Goal: Use online tool/utility: Utilize a website feature to perform a specific function

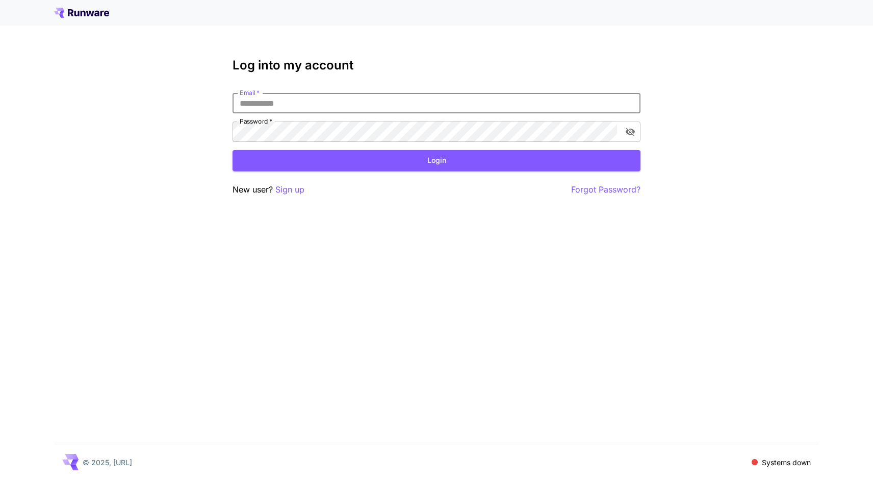
type input "**********"
click at [437, 160] on button "Login" at bounding box center [437, 160] width 408 height 21
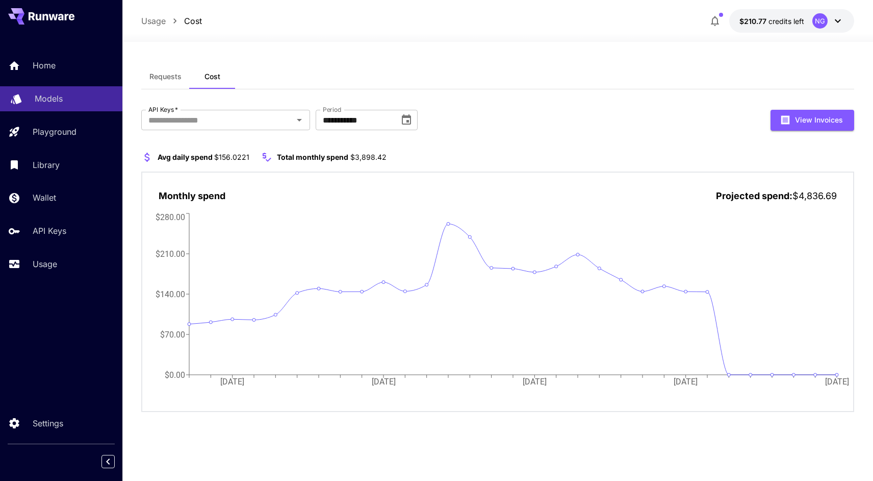
click at [68, 103] on div "Models" at bounding box center [75, 98] width 80 height 12
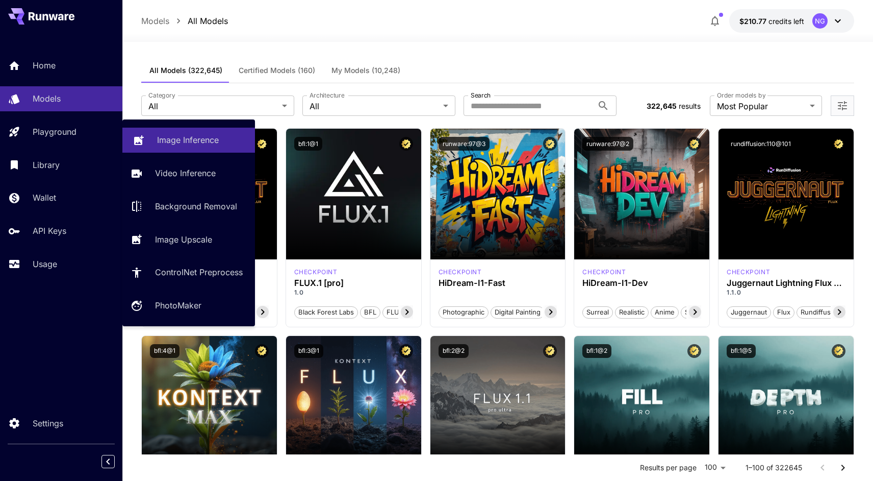
click at [165, 142] on p "Image Inference" at bounding box center [188, 140] width 62 height 12
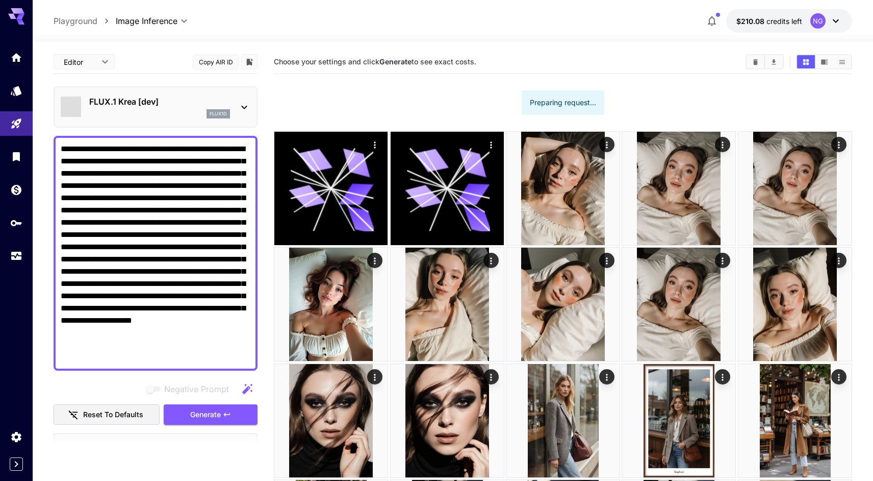
drag, startPoint x: 219, startPoint y: 411, endPoint x: 255, endPoint y: 274, distance: 141.8
click at [218, 411] on span "Generate" at bounding box center [205, 414] width 31 height 13
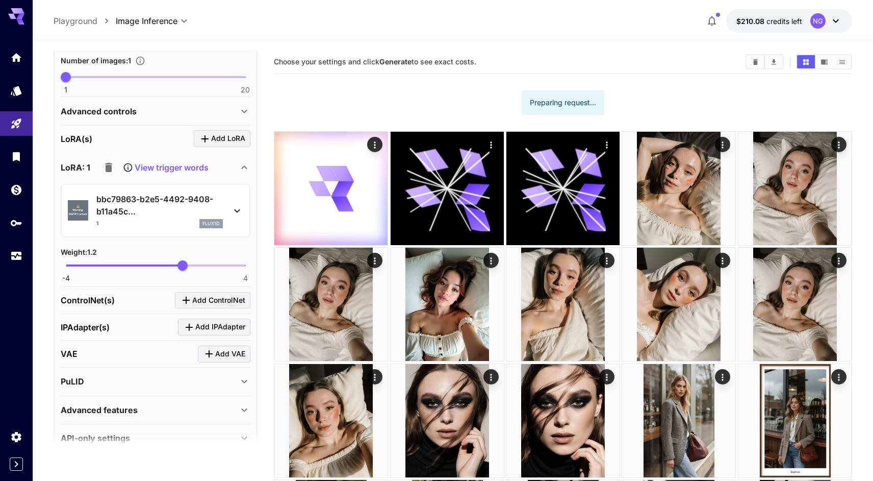
type input "**"
type input "*******"
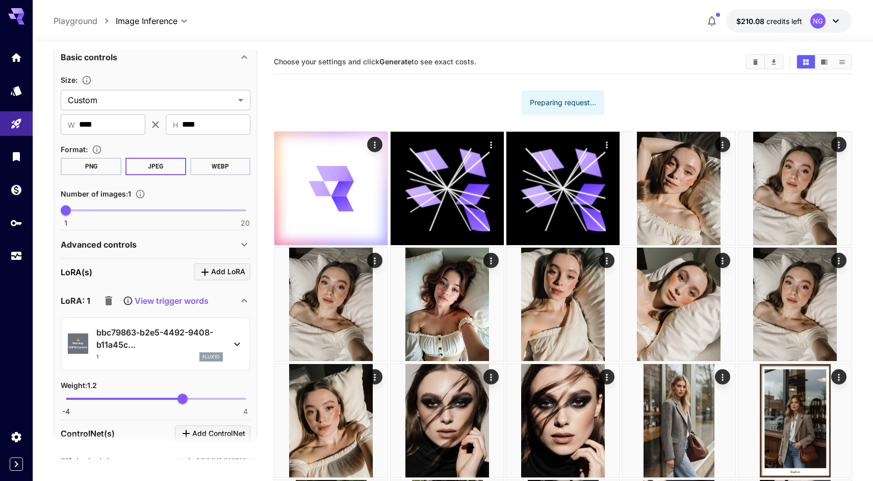
click at [205, 208] on span "1 20 1" at bounding box center [156, 210] width 180 height 15
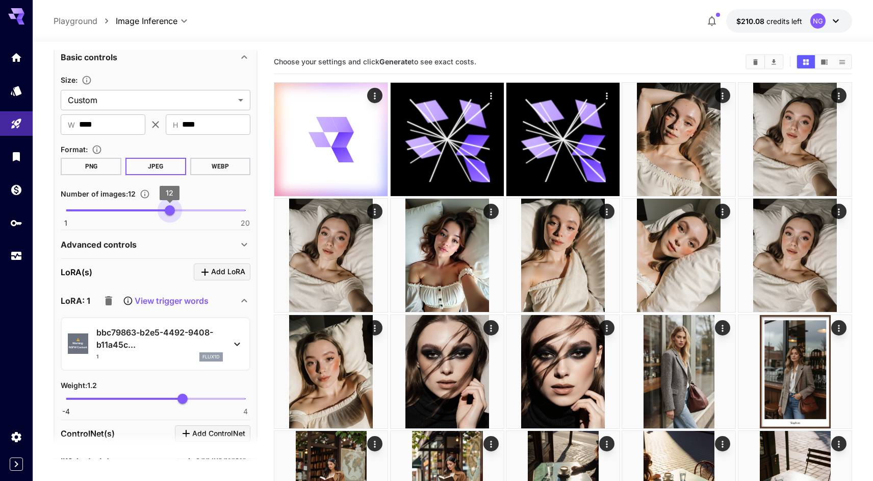
type input "*"
drag, startPoint x: 199, startPoint y: 208, endPoint x: 23, endPoint y: 220, distance: 176.5
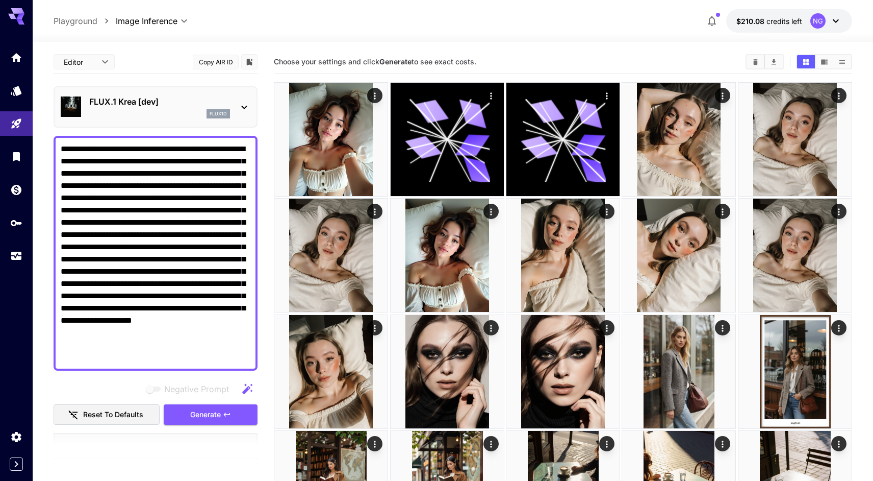
scroll to position [0, 0]
click at [209, 416] on span "Generate" at bounding box center [205, 414] width 31 height 13
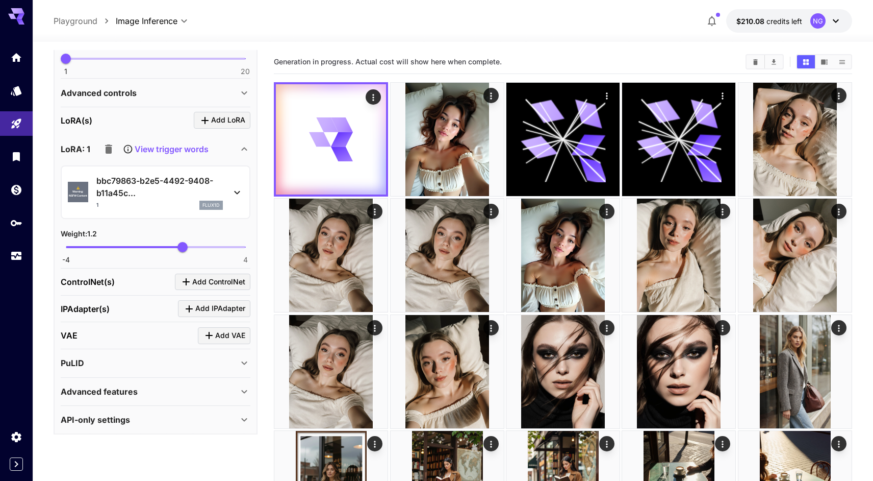
scroll to position [543, 0]
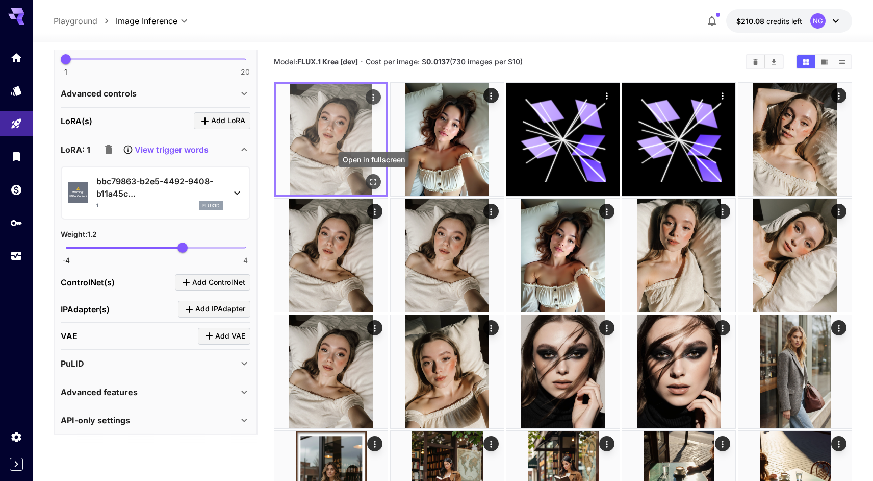
click at [371, 180] on icon "Open in fullscreen" at bounding box center [374, 182] width 6 height 6
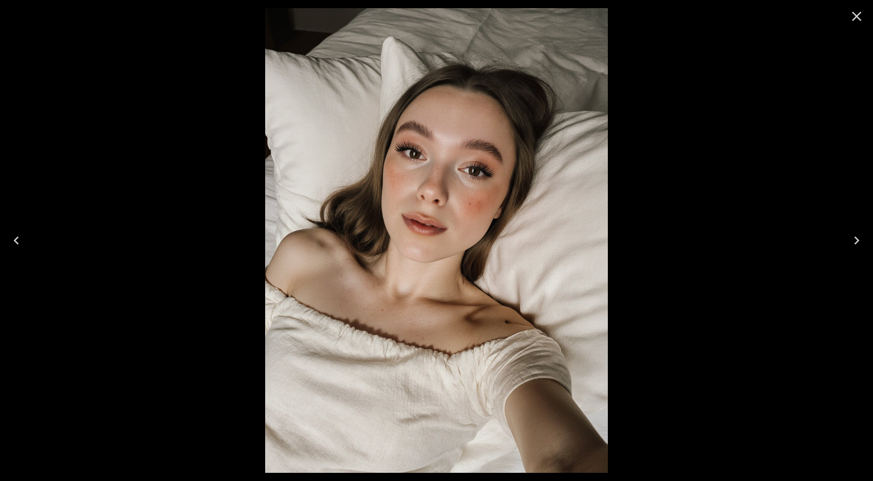
click at [853, 16] on icon "Close" at bounding box center [857, 16] width 16 height 16
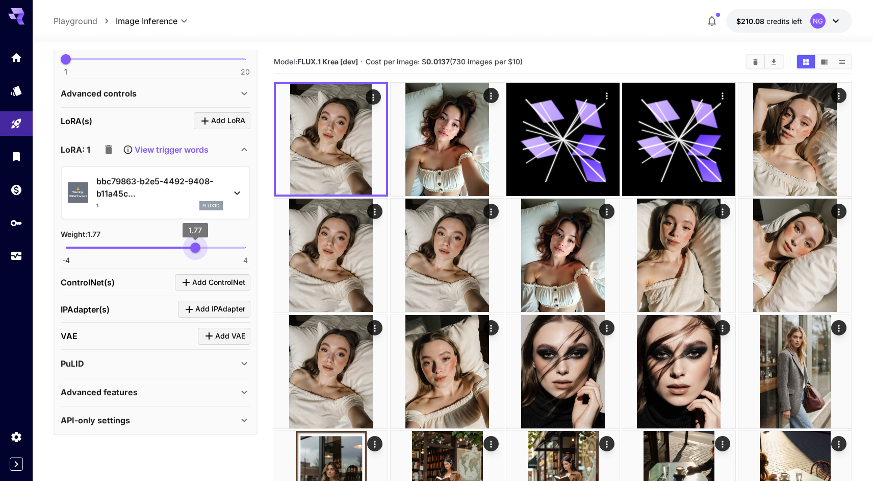
click at [195, 248] on span "-4 4 1.77" at bounding box center [156, 247] width 180 height 15
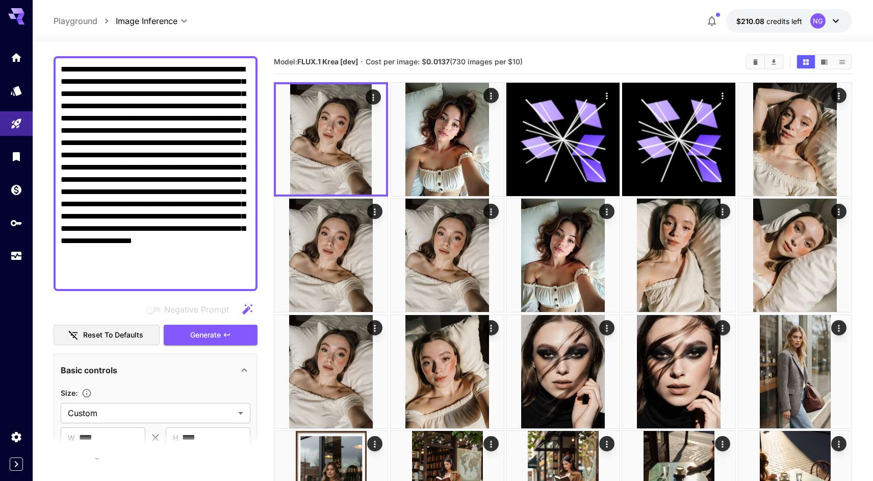
scroll to position [47, 0]
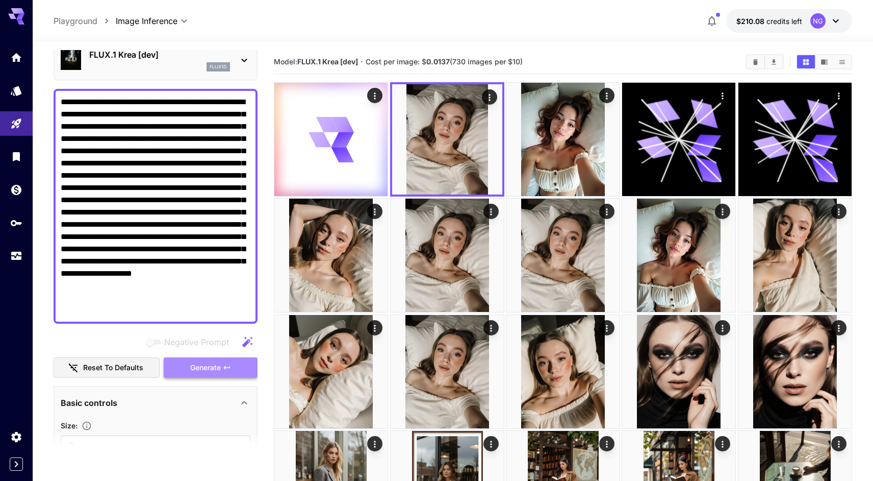
click at [215, 368] on span "Generate" at bounding box center [205, 367] width 31 height 13
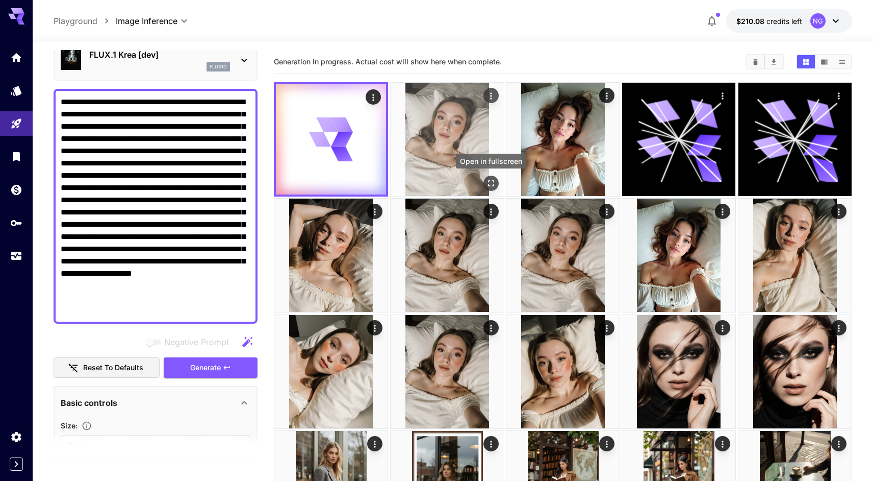
click at [485, 185] on button "Open in fullscreen" at bounding box center [491, 182] width 15 height 15
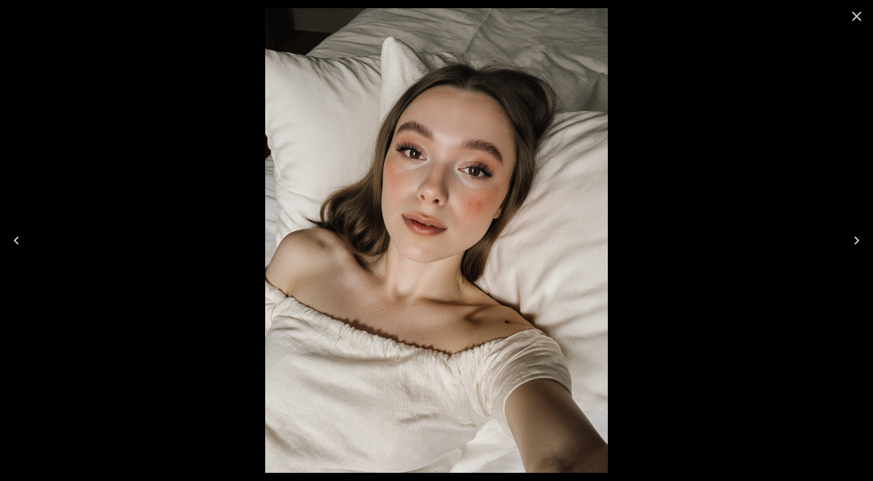
click at [857, 18] on icon "Close" at bounding box center [857, 16] width 16 height 16
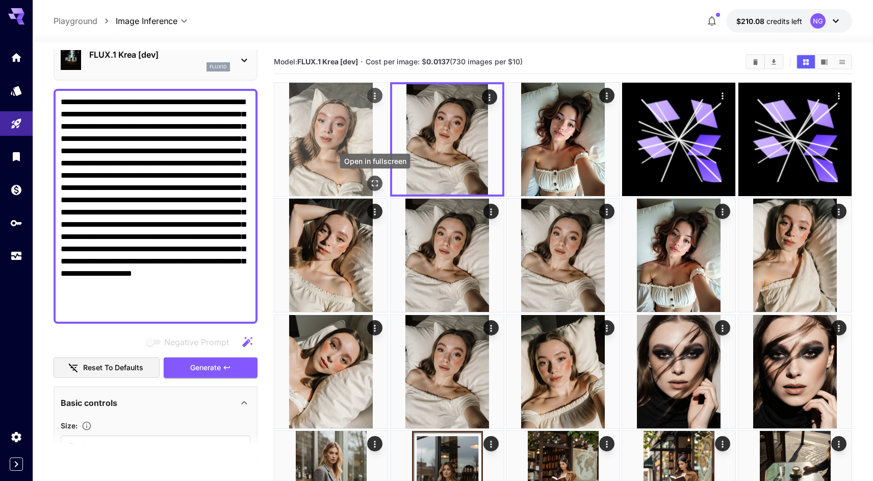
click at [369, 183] on button "Open in fullscreen" at bounding box center [374, 182] width 15 height 15
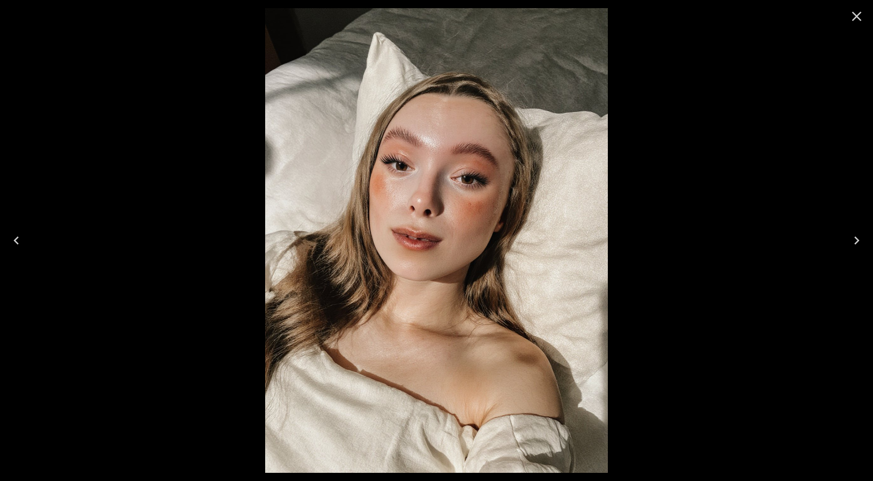
click at [853, 16] on icon "Close" at bounding box center [857, 16] width 16 height 16
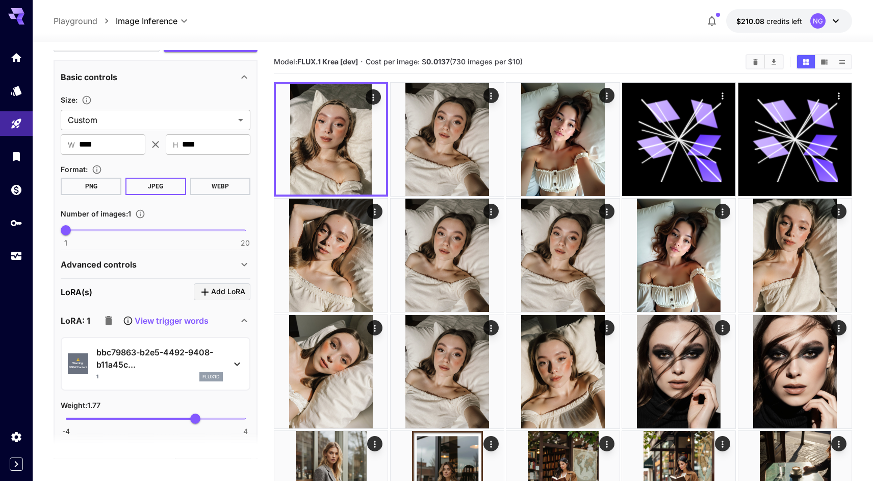
scroll to position [448, 0]
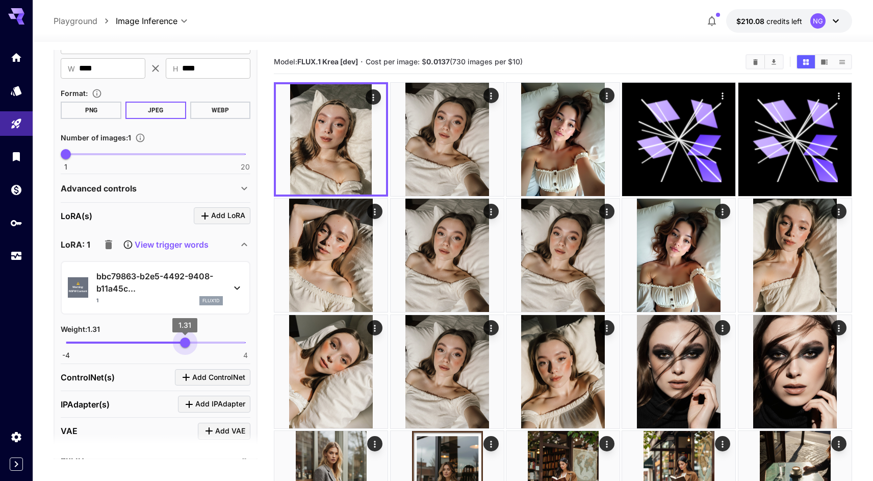
click at [185, 342] on span "-4 4 1.31" at bounding box center [156, 342] width 180 height 15
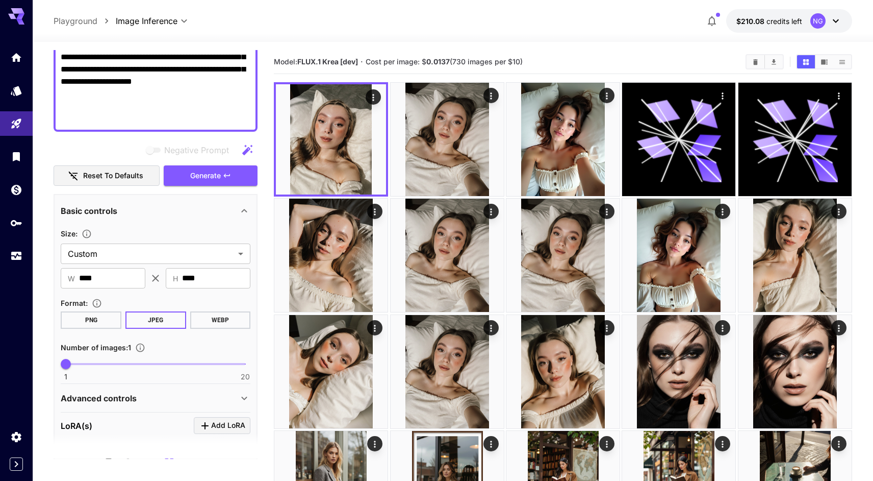
scroll to position [153, 0]
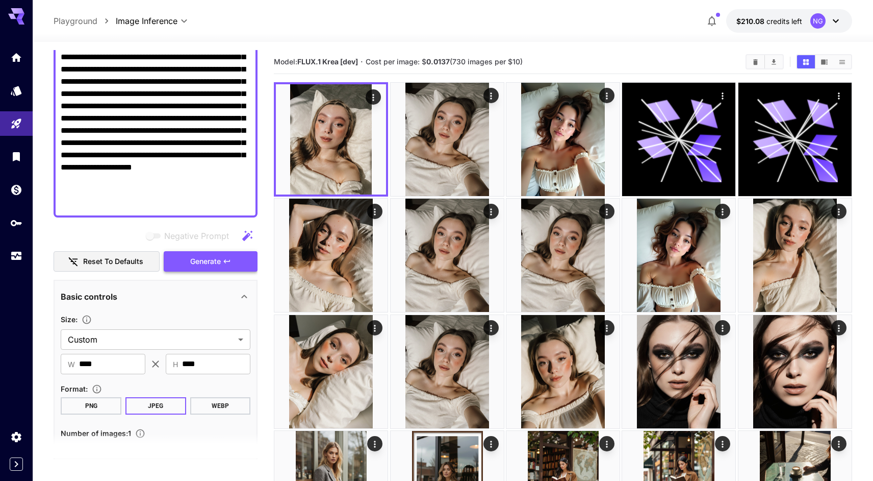
click at [214, 259] on span "Generate" at bounding box center [205, 261] width 31 height 13
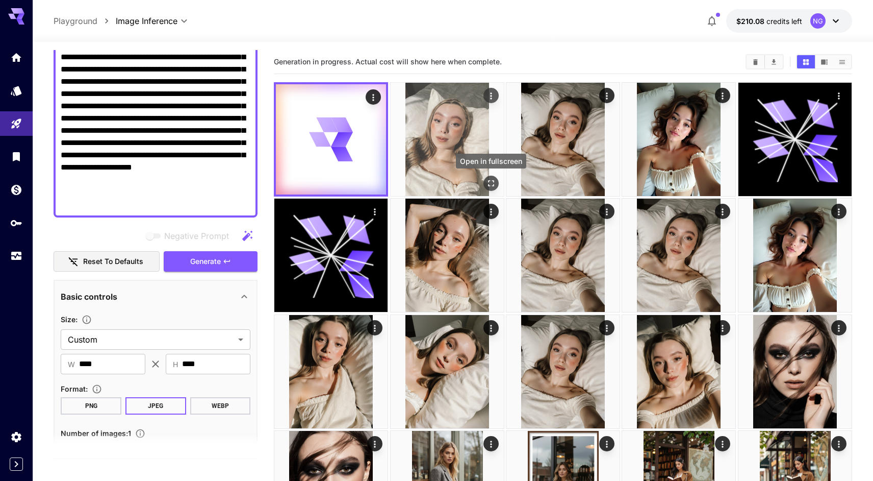
click at [491, 184] on icon "Open in fullscreen" at bounding box center [491, 183] width 10 height 10
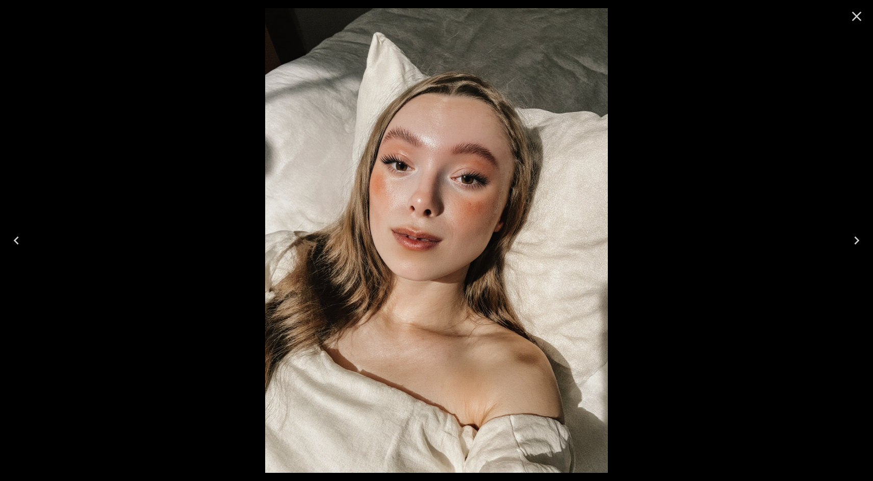
click at [854, 13] on icon "Close" at bounding box center [857, 17] width 10 height 10
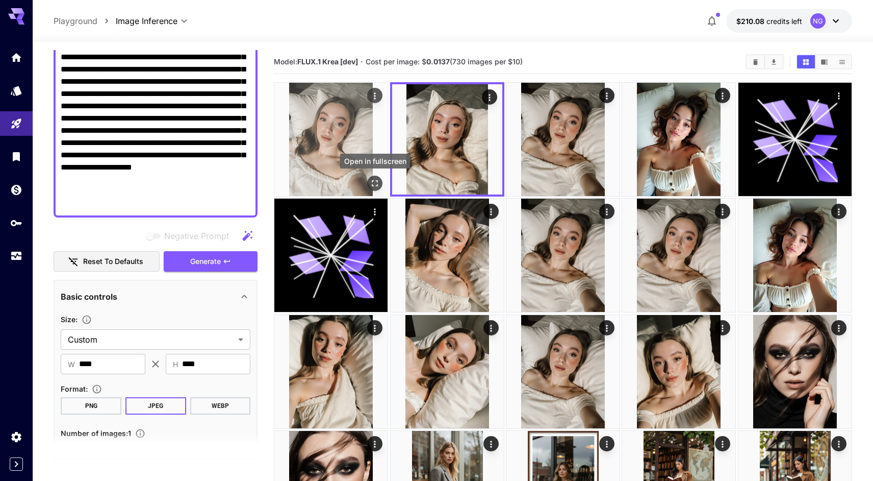
click at [376, 181] on icon "Open in fullscreen" at bounding box center [375, 183] width 10 height 10
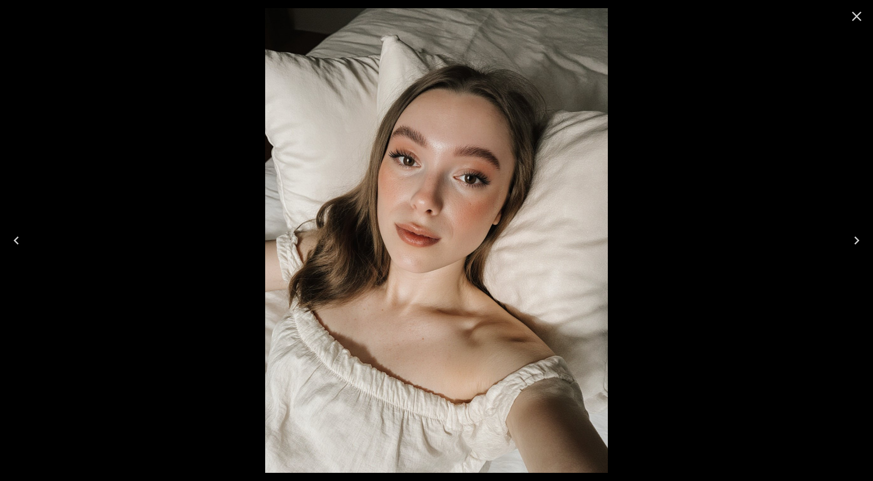
click at [856, 12] on icon "Close" at bounding box center [857, 16] width 16 height 16
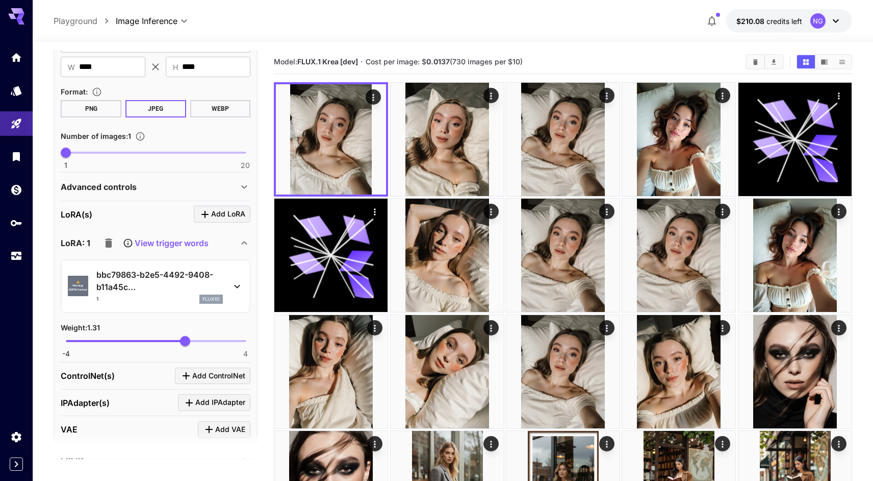
scroll to position [462, 0]
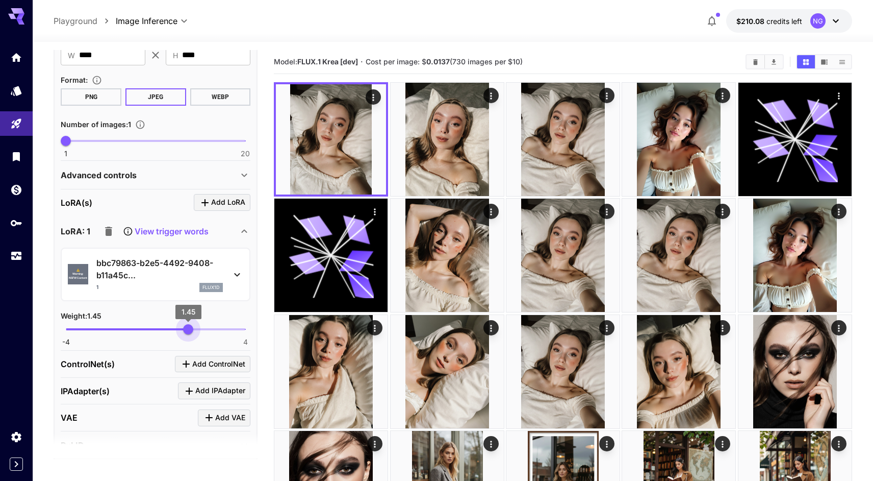
type input "***"
click at [187, 329] on span "1.4" at bounding box center [187, 329] width 10 height 10
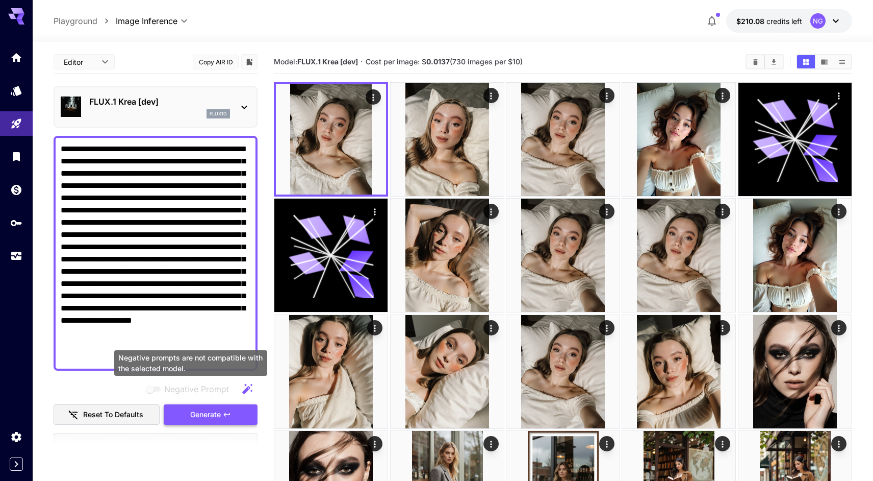
scroll to position [0, 0]
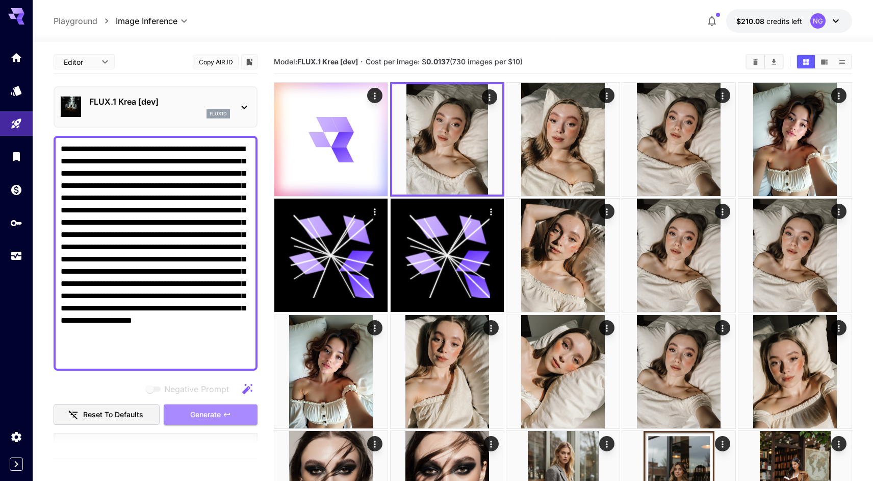
drag, startPoint x: 207, startPoint y: 409, endPoint x: 213, endPoint y: 395, distance: 14.9
click at [207, 409] on span "Generate" at bounding box center [205, 414] width 31 height 13
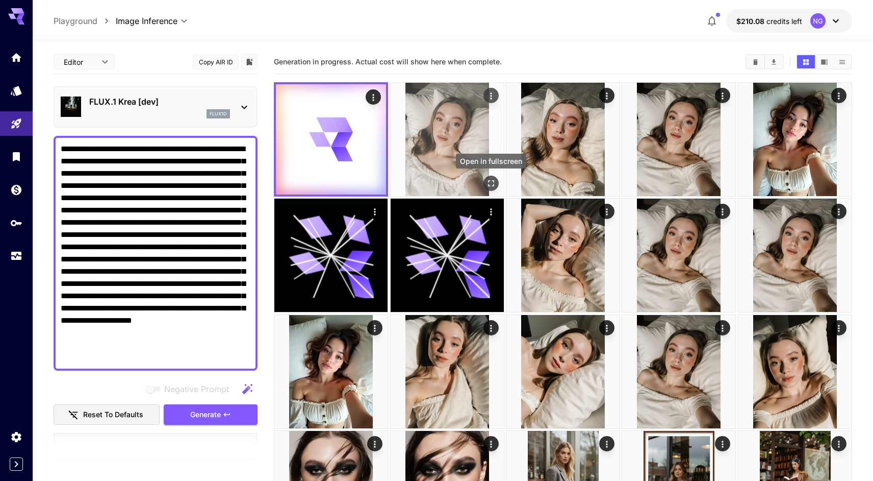
click at [491, 185] on icon "Open in fullscreen" at bounding box center [491, 183] width 10 height 10
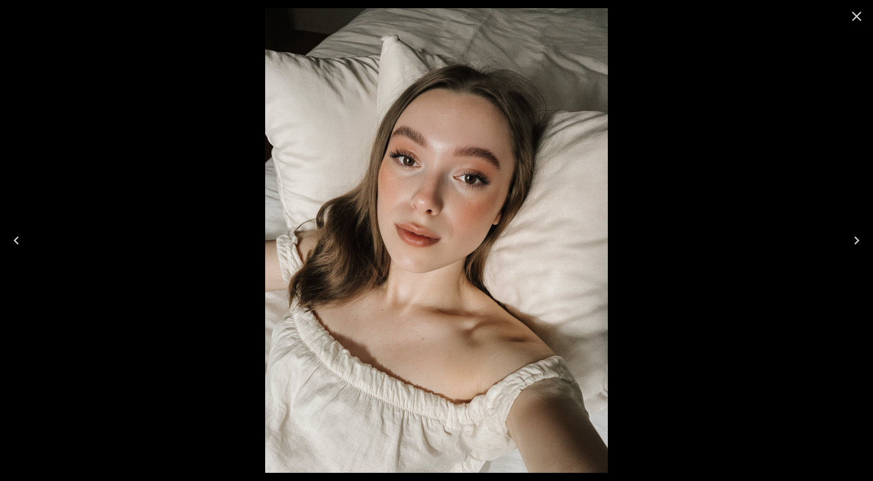
click at [864, 240] on icon "Next" at bounding box center [857, 240] width 16 height 16
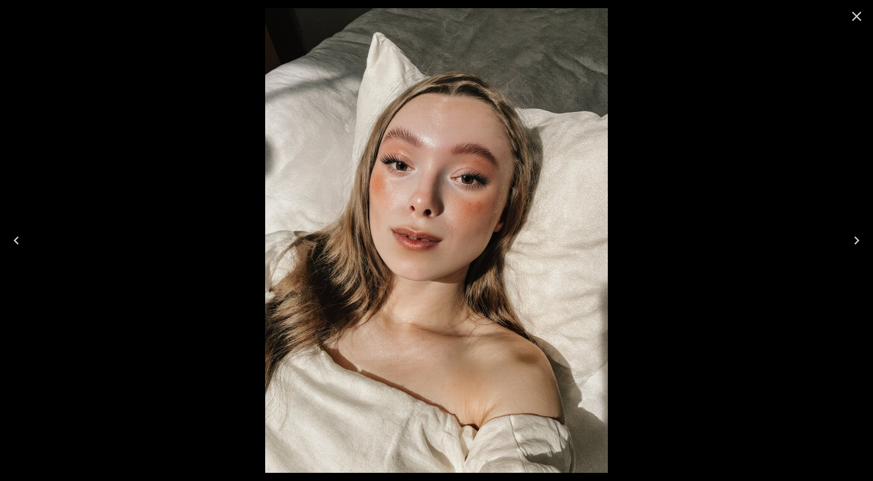
click at [864, 240] on icon "Next" at bounding box center [857, 240] width 16 height 16
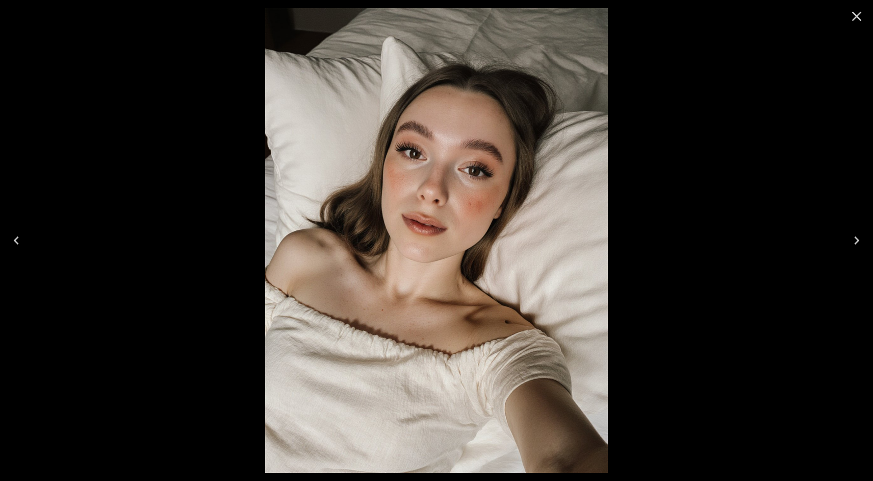
click at [13, 244] on icon "Previous" at bounding box center [16, 240] width 16 height 16
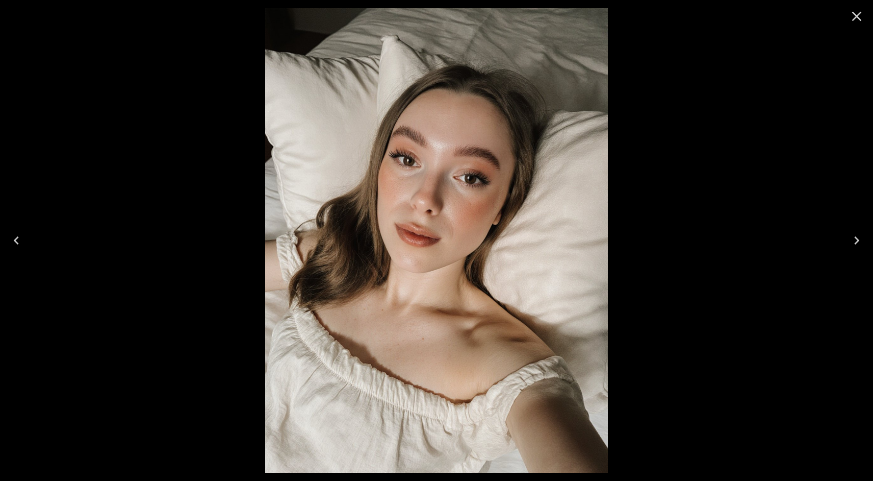
click at [859, 240] on icon "Next" at bounding box center [857, 240] width 5 height 8
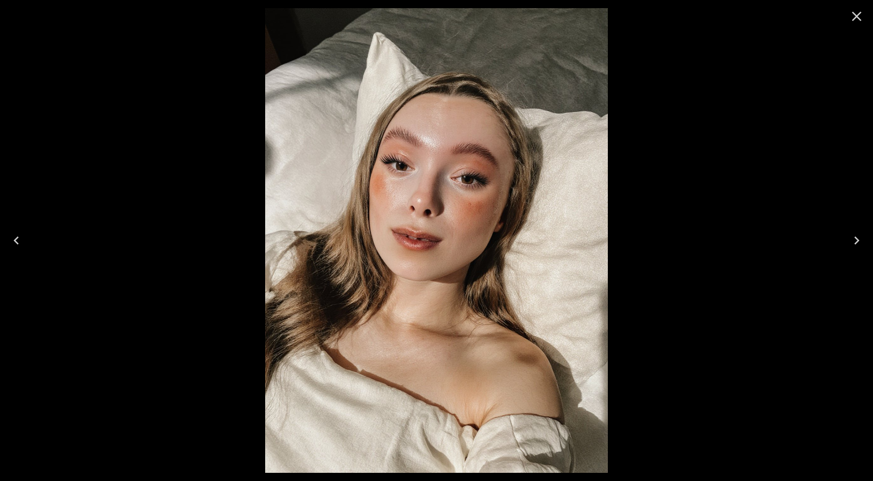
click at [859, 240] on icon "Next" at bounding box center [857, 240] width 5 height 8
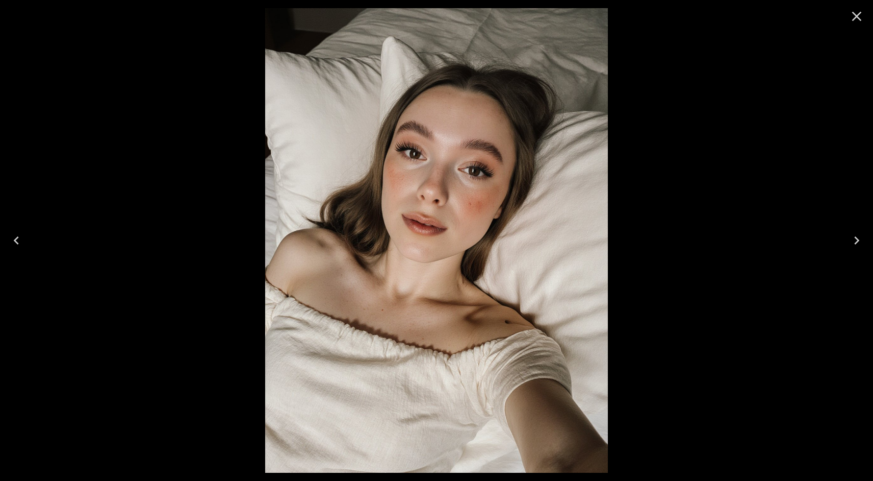
click at [16, 231] on button "Previous" at bounding box center [16, 240] width 33 height 41
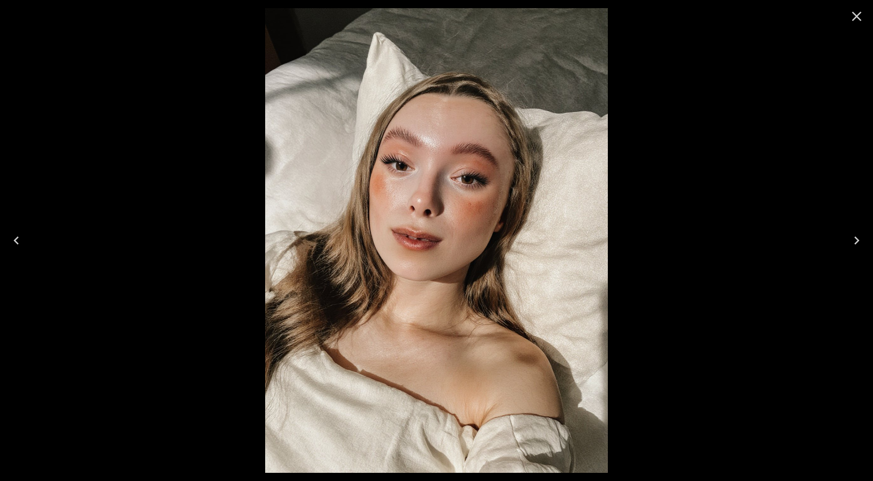
click at [16, 231] on button "Previous" at bounding box center [16, 240] width 33 height 41
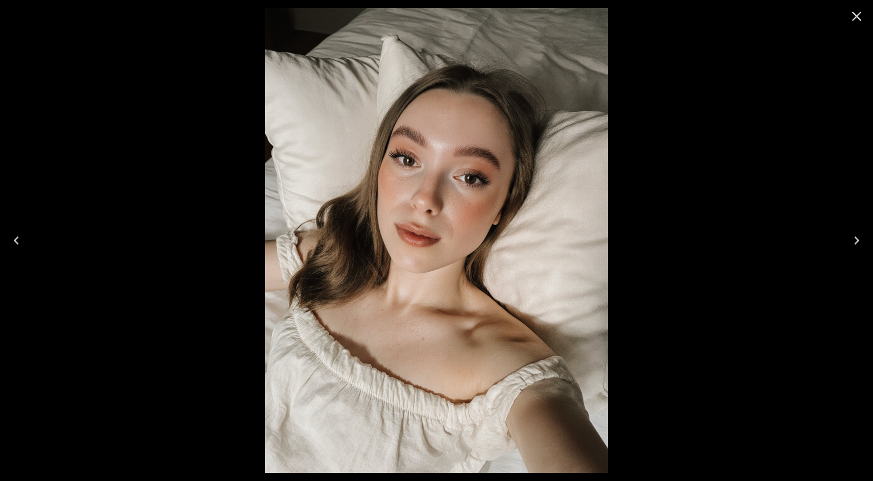
click at [864, 245] on icon "Next" at bounding box center [857, 240] width 16 height 16
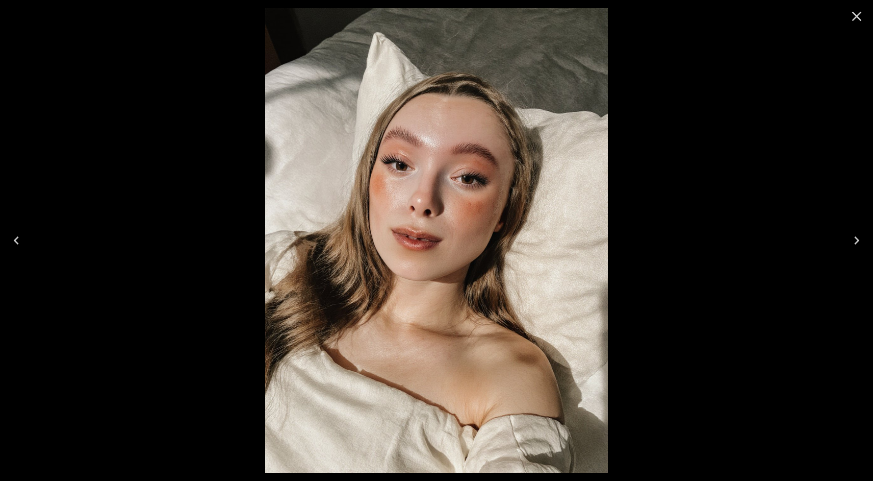
click at [12, 242] on icon "Previous" at bounding box center [16, 240] width 16 height 16
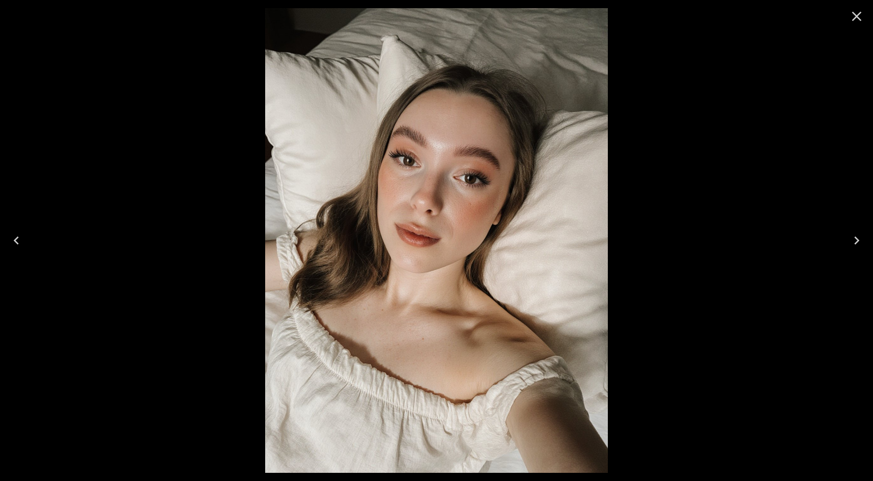
click at [857, 19] on icon "Close" at bounding box center [857, 16] width 16 height 16
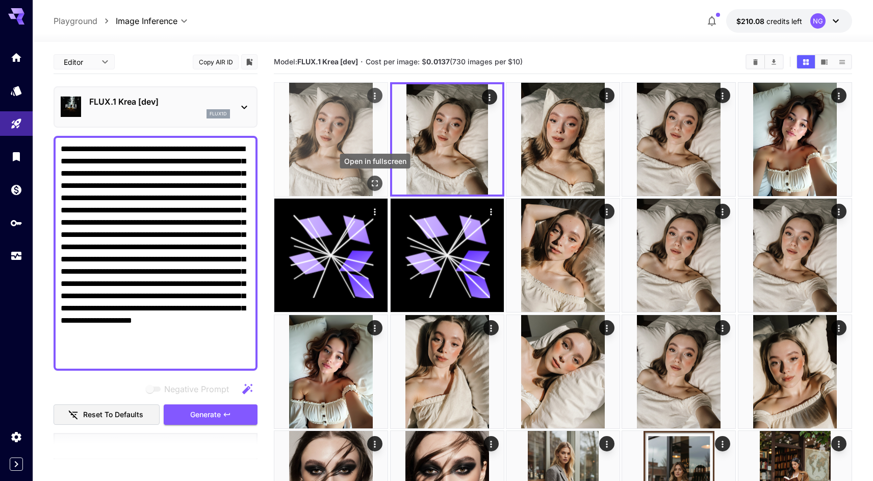
click at [375, 181] on icon "Open in fullscreen" at bounding box center [375, 183] width 10 height 10
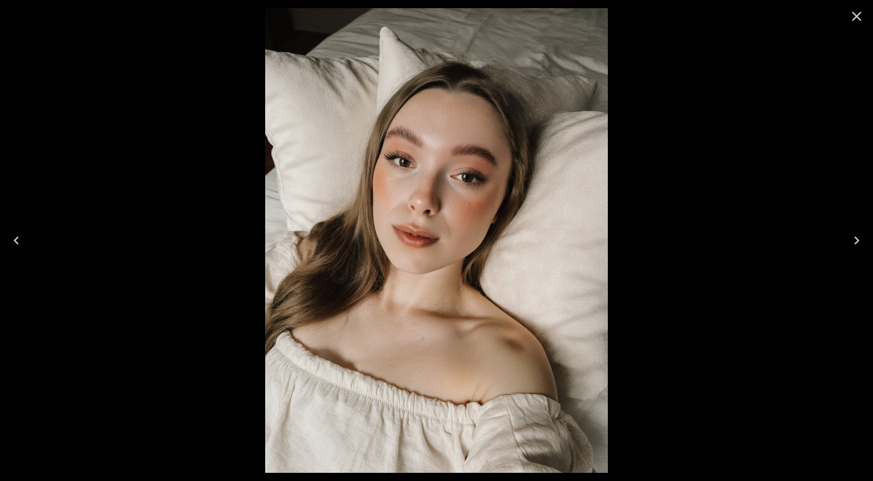
click at [858, 15] on icon "Close" at bounding box center [857, 17] width 10 height 10
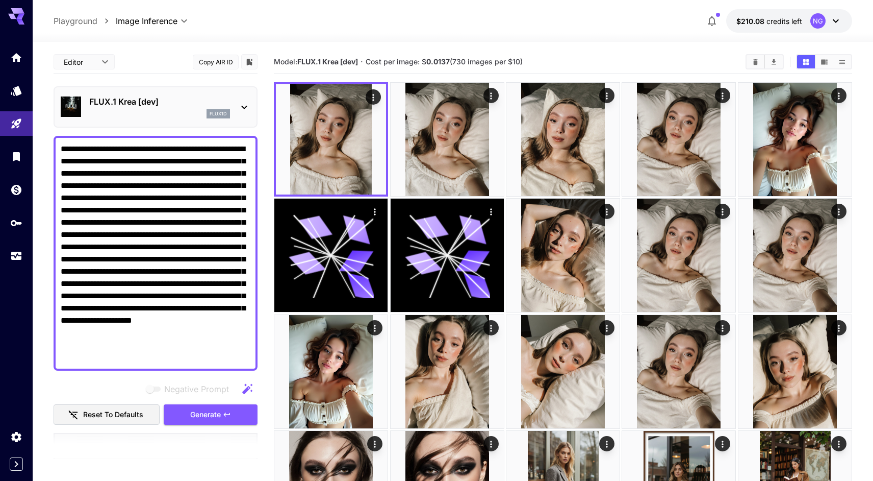
click at [62, 146] on textarea "**********" at bounding box center [156, 253] width 190 height 220
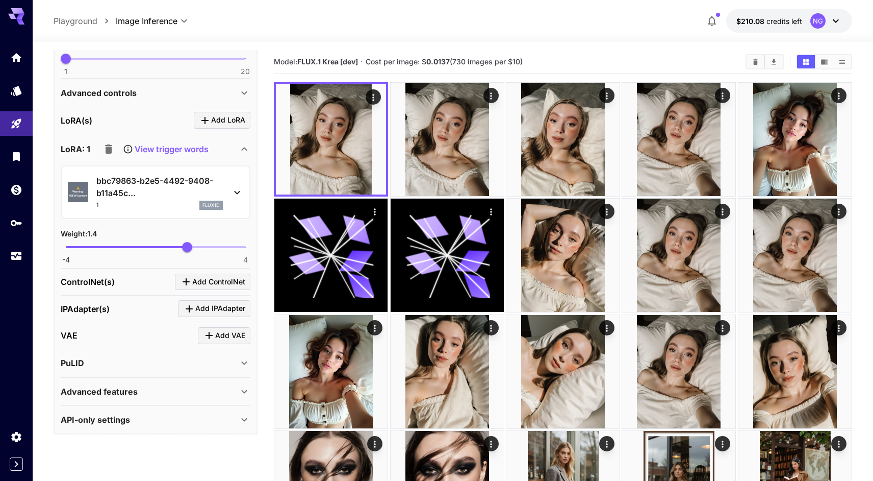
scroll to position [543, 0]
click at [153, 145] on p "View trigger words" at bounding box center [172, 149] width 74 height 12
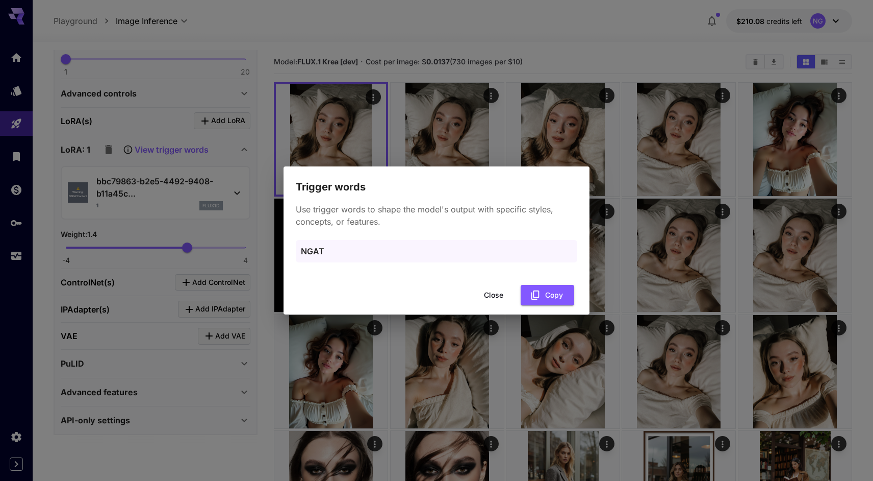
click at [503, 297] on button "Close" at bounding box center [494, 295] width 46 height 21
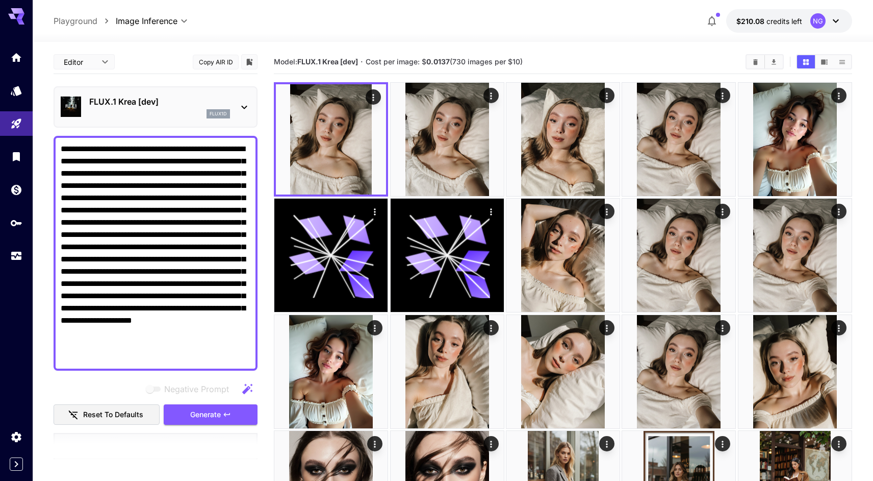
scroll to position [0, 0]
click at [62, 146] on textarea "**********" at bounding box center [156, 253] width 190 height 220
type textarea "**********"
click at [226, 415] on icon "button" at bounding box center [227, 414] width 6 height 4
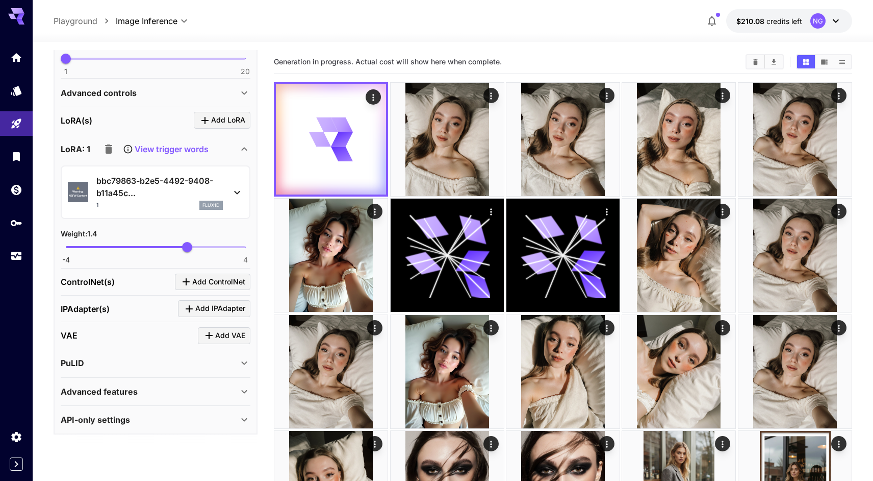
scroll to position [543, 0]
click at [171, 92] on div "Advanced controls" at bounding box center [150, 93] width 178 height 12
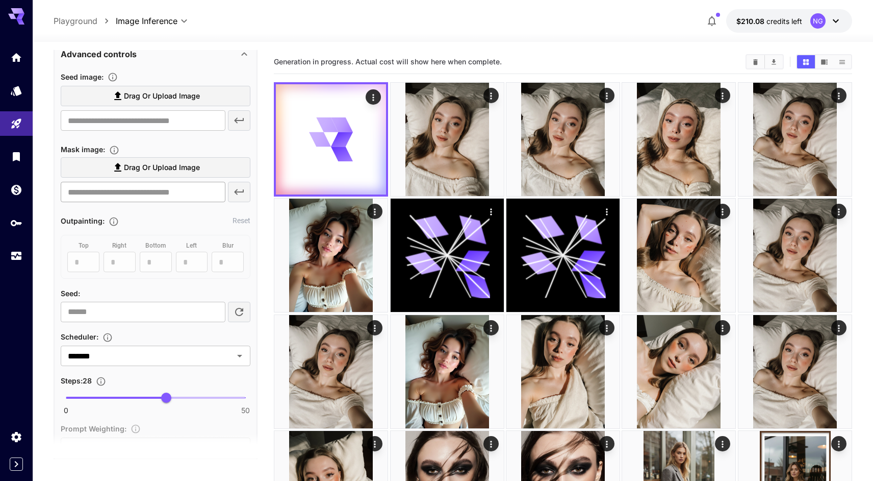
scroll to position [700, 0]
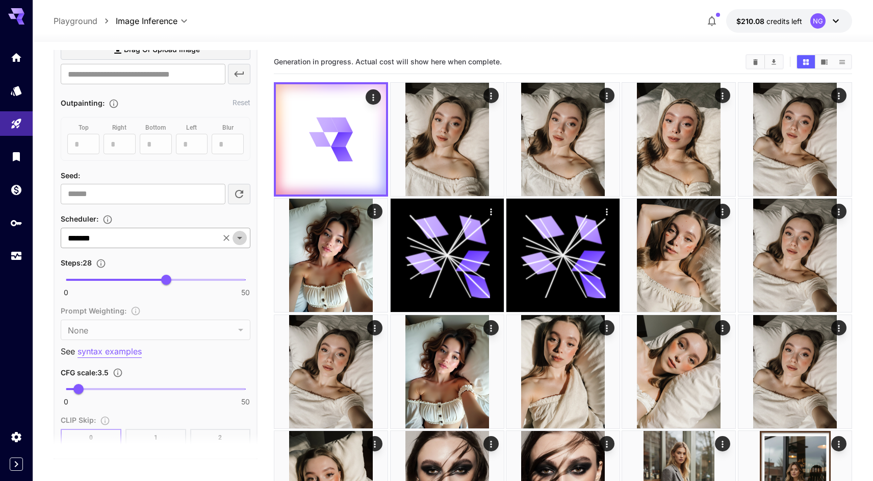
click at [242, 235] on icon "Open" at bounding box center [240, 238] width 12 height 12
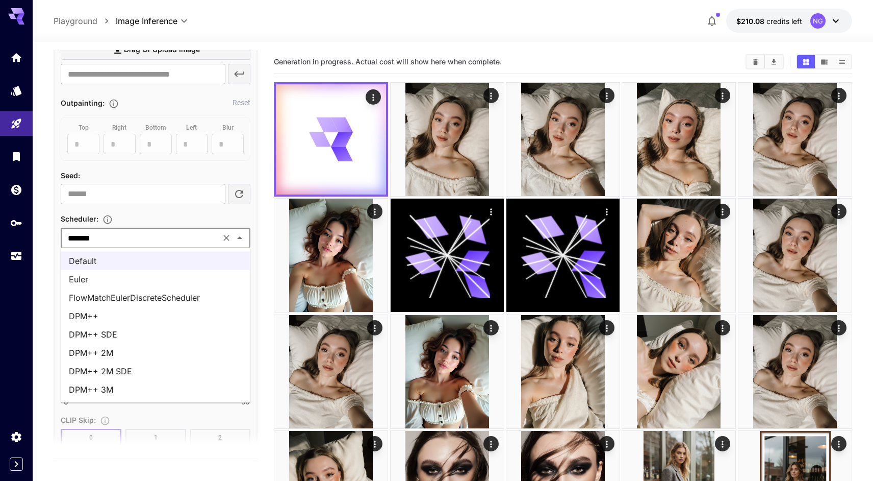
click at [135, 368] on li "DPM++ 2M SDE" at bounding box center [156, 371] width 190 height 18
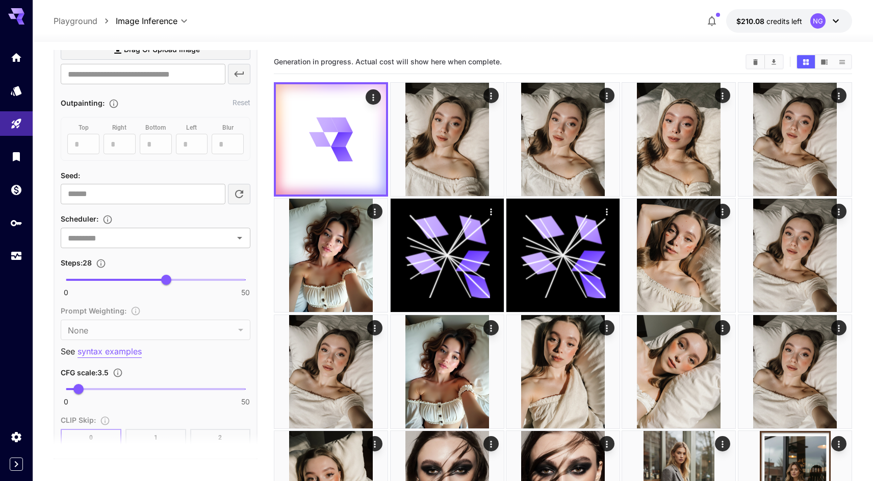
type input "**********"
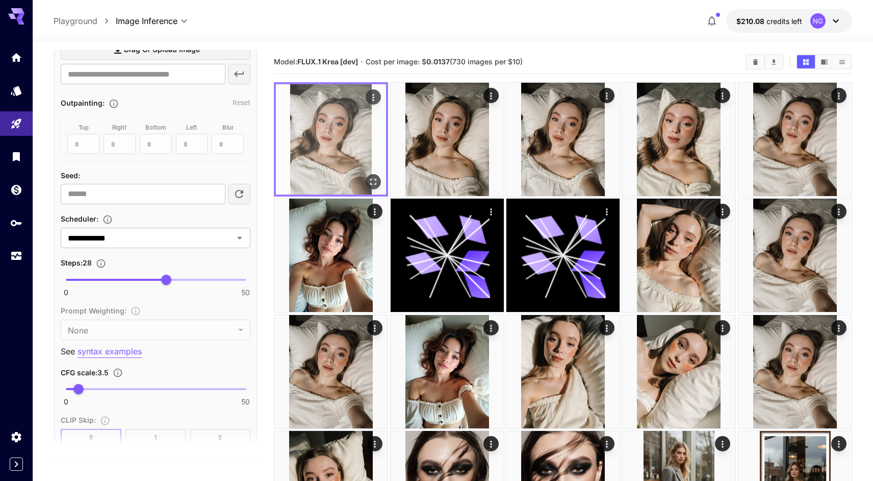
click at [374, 182] on icon "Open in fullscreen" at bounding box center [373, 182] width 10 height 10
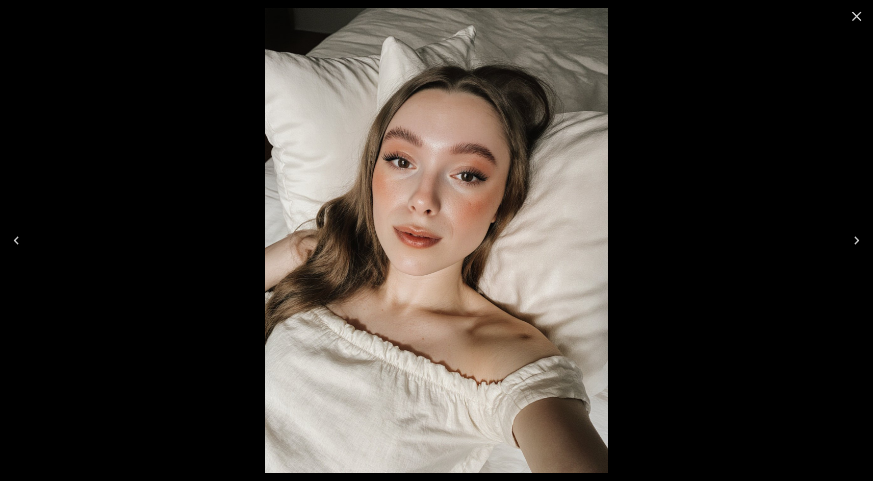
click at [850, 14] on icon "Close" at bounding box center [857, 16] width 16 height 16
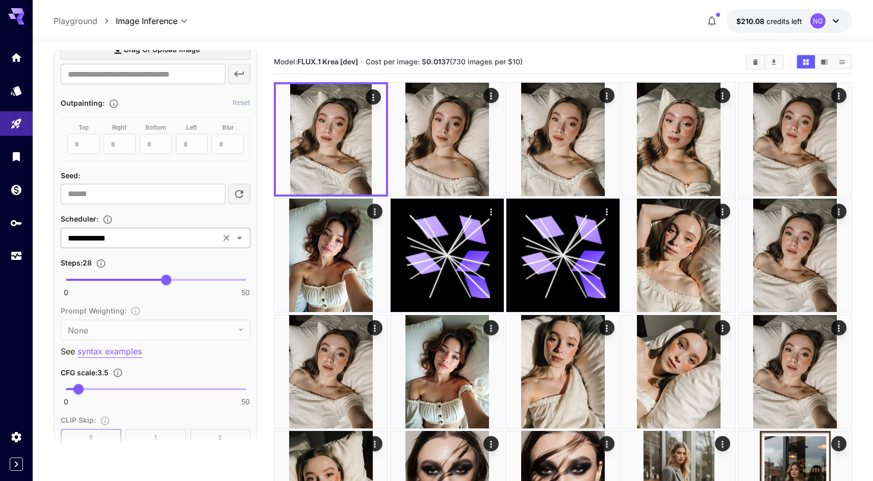
click at [241, 235] on icon "Open" at bounding box center [240, 238] width 12 height 12
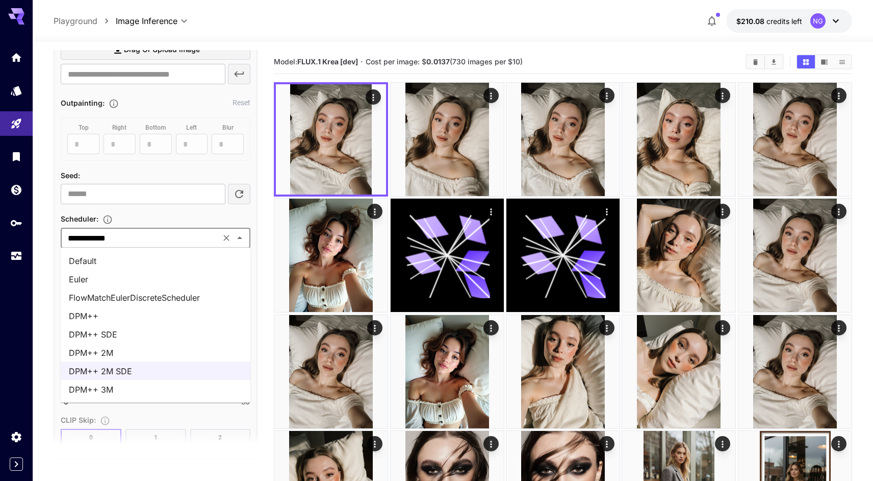
click at [147, 295] on li "FlowMatchEulerDiscreteScheduler" at bounding box center [156, 297] width 190 height 18
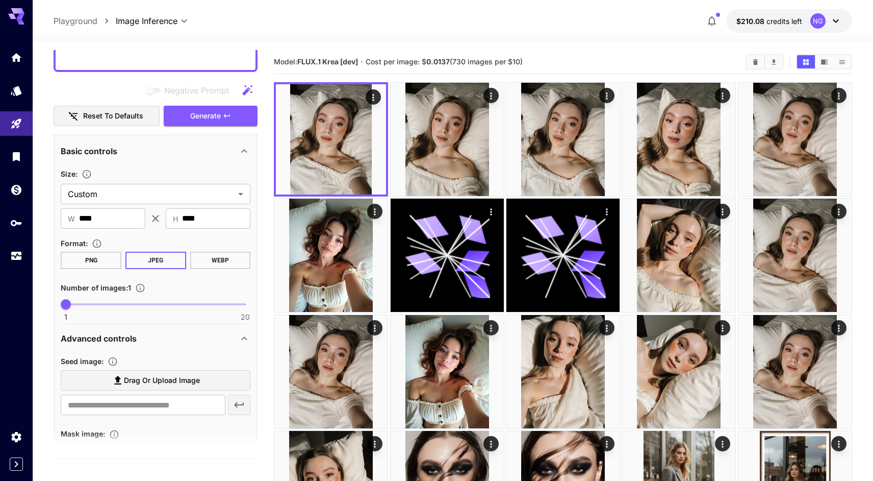
scroll to position [213, 0]
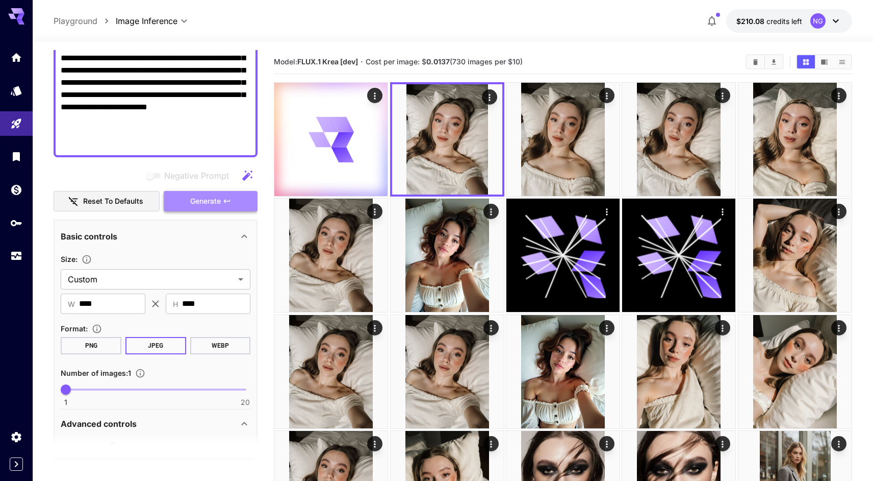
click at [211, 203] on span "Generate" at bounding box center [205, 201] width 31 height 13
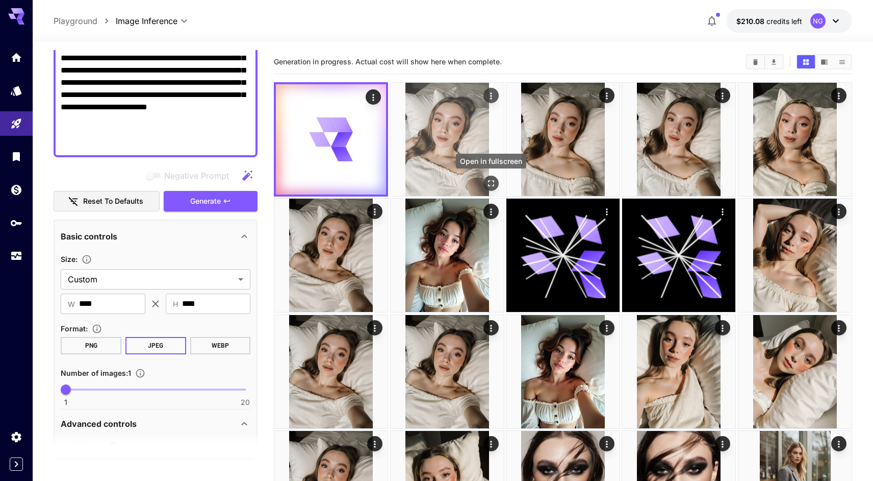
click at [490, 180] on icon "Open in fullscreen" at bounding box center [491, 183] width 10 height 10
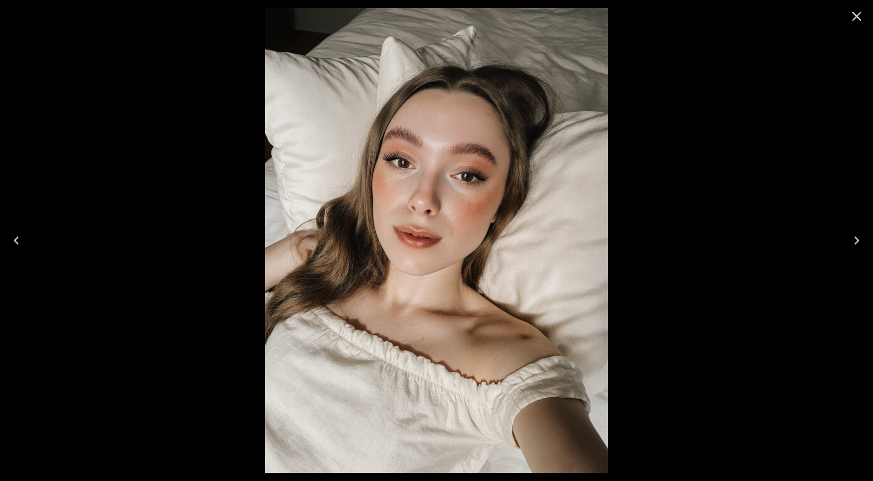
click at [857, 238] on icon "Next" at bounding box center [857, 240] width 5 height 8
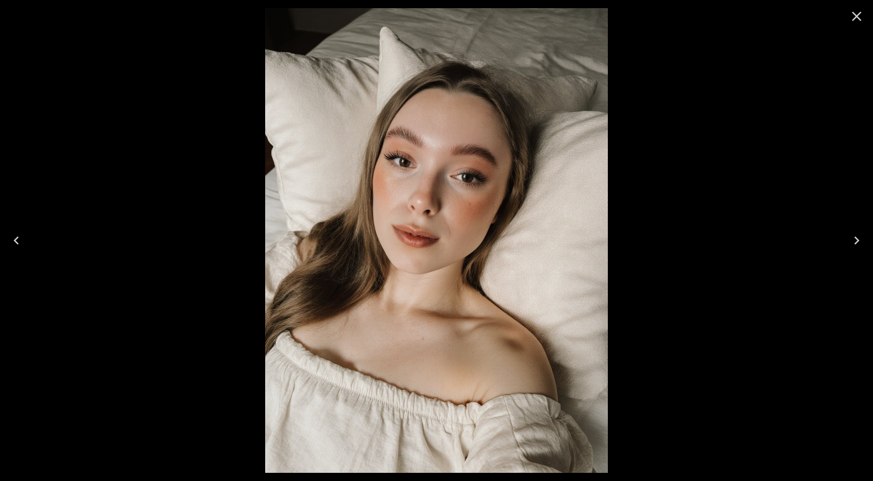
click at [12, 242] on icon "Previous" at bounding box center [16, 240] width 16 height 16
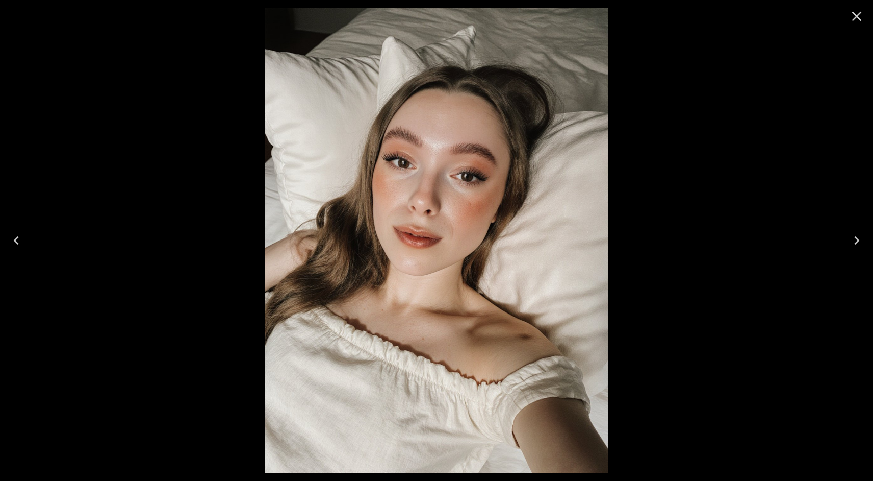
click at [860, 239] on icon "Next" at bounding box center [857, 240] width 16 height 16
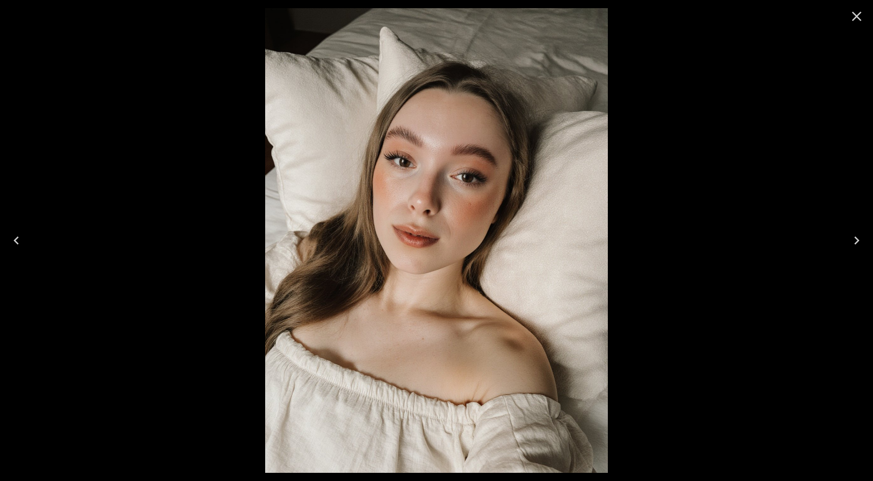
click at [855, 15] on icon "Close" at bounding box center [857, 16] width 16 height 16
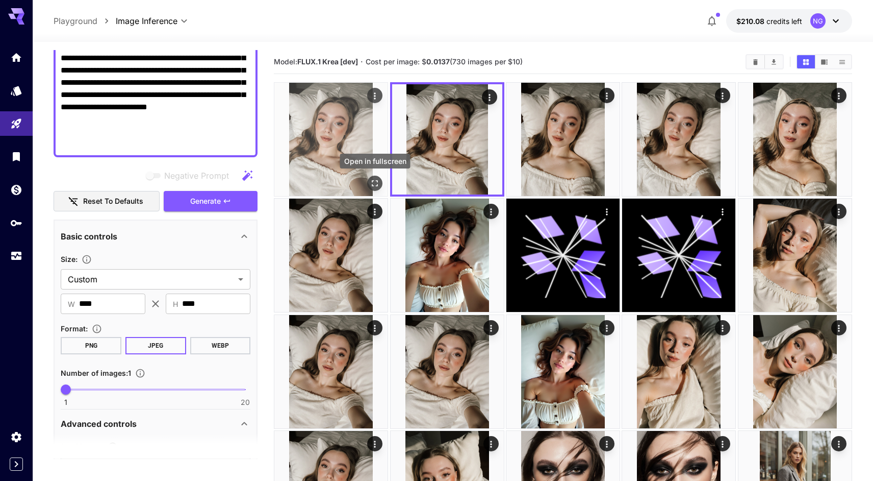
click at [375, 185] on icon "Open in fullscreen" at bounding box center [375, 183] width 10 height 10
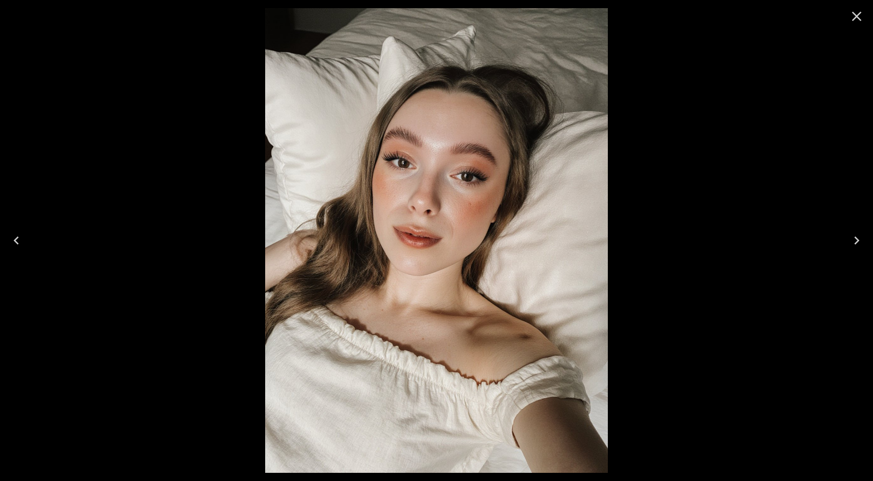
click at [857, 16] on icon "Close" at bounding box center [857, 17] width 10 height 10
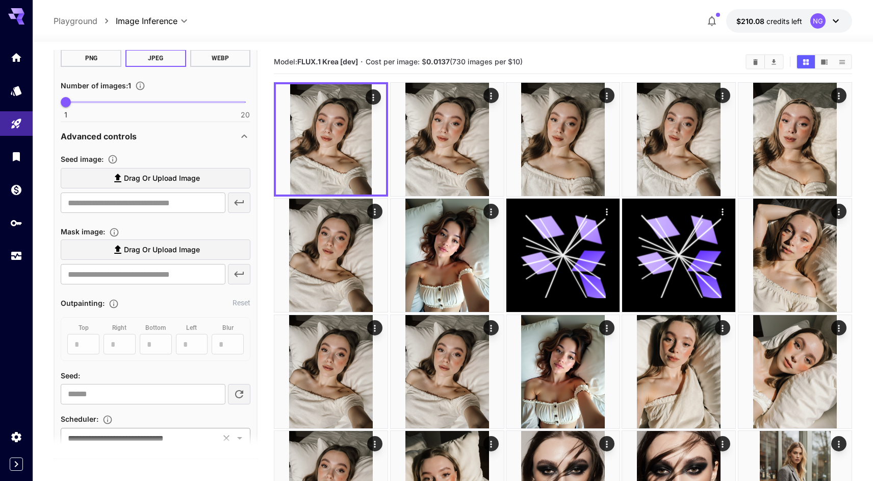
scroll to position [389, 0]
